Goal: Task Accomplishment & Management: Use online tool/utility

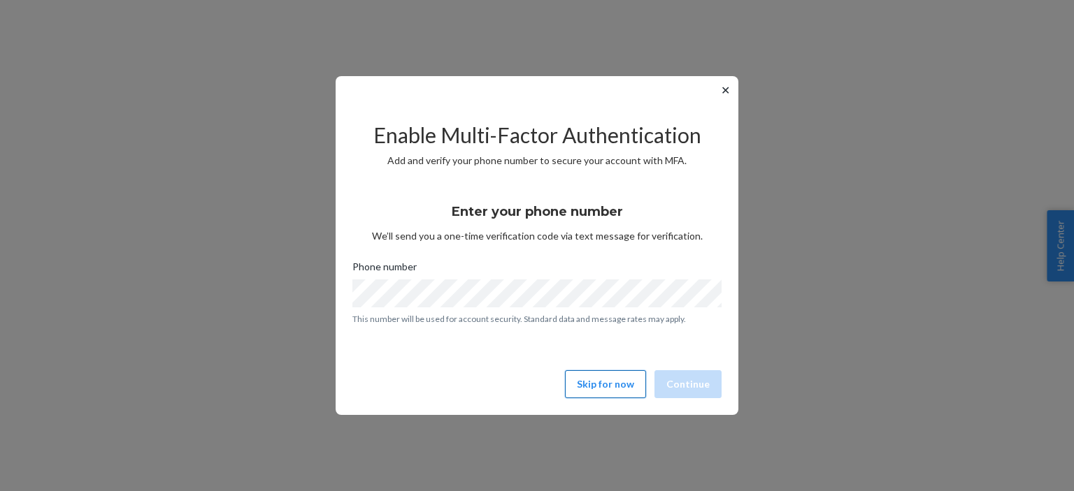
click at [619, 376] on button "Skip for now" at bounding box center [605, 385] width 81 height 28
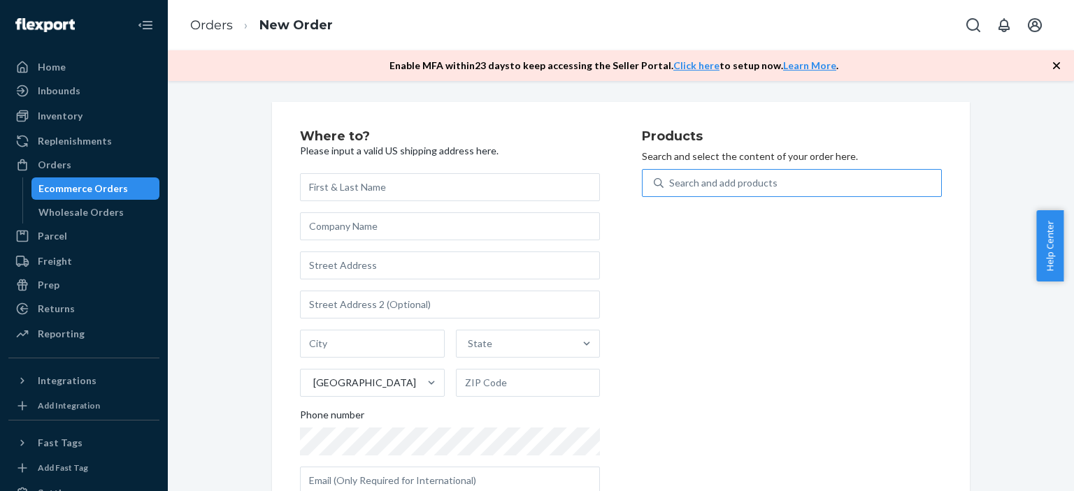
click at [680, 175] on div "Search and add products" at bounding box center [802, 183] width 278 height 25
click at [670, 176] on input "Search and add products" at bounding box center [669, 183] width 1 height 14
click at [679, 181] on div "Search and add products" at bounding box center [723, 183] width 108 height 14
click at [670, 181] on input "0 results available. Use Up and Down to choose options, press Enter to select t…" at bounding box center [669, 183] width 1 height 14
click at [677, 187] on div "Search and add products" at bounding box center [723, 183] width 108 height 14
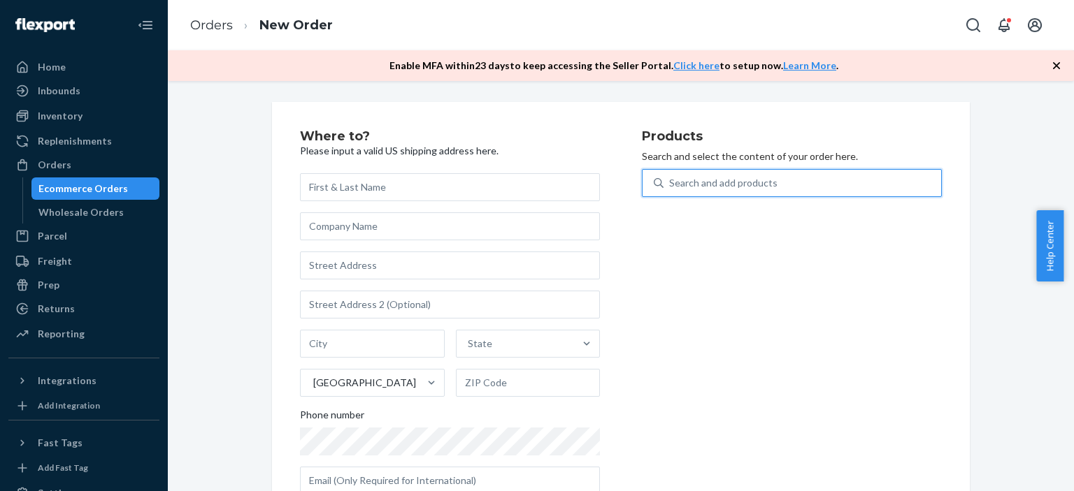
click at [670, 187] on input "0 results available. Use Up and Down to choose options, press Enter to select t…" at bounding box center [669, 183] width 1 height 14
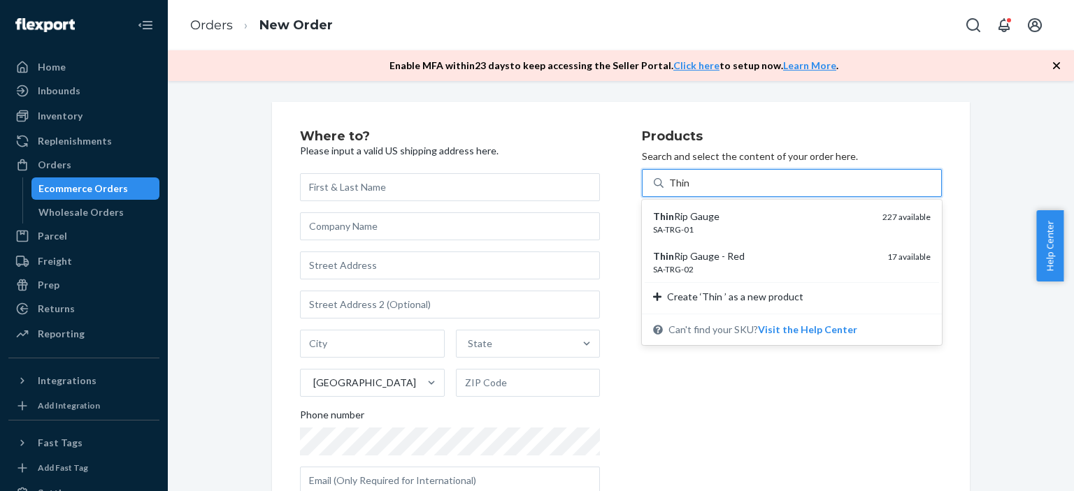
type input "Thin"
click at [1003, 340] on div "Where to? Please input a valid US shipping address here. State United States Ph…" at bounding box center [620, 318] width 885 height 432
